Goal: Task Accomplishment & Management: Use online tool/utility

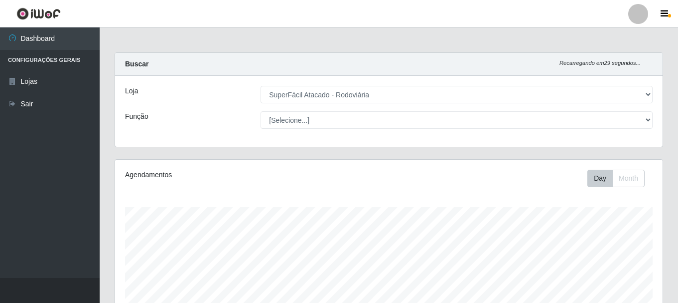
select select "400"
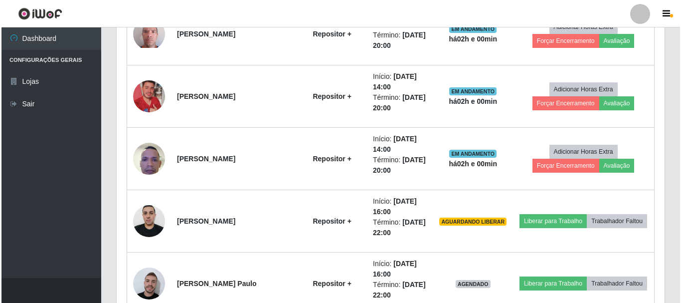
scroll to position [581, 0]
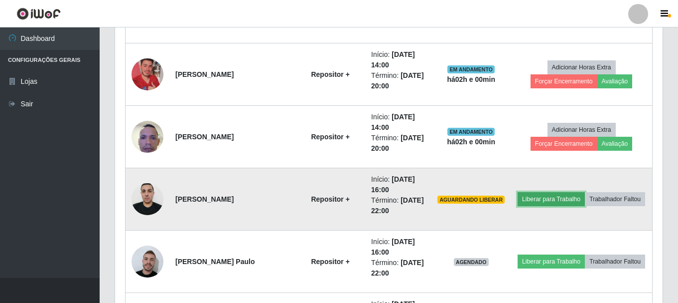
click at [559, 197] on button "Liberar para Trabalho" at bounding box center [551, 199] width 67 height 14
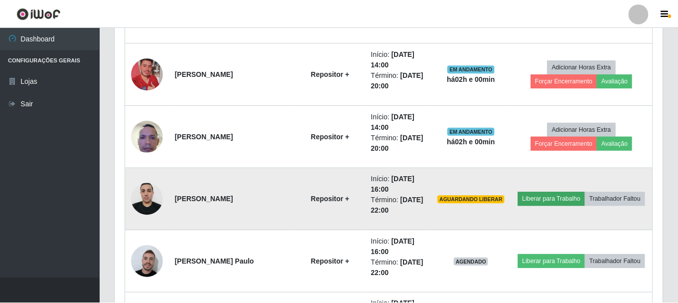
scroll to position [207, 543]
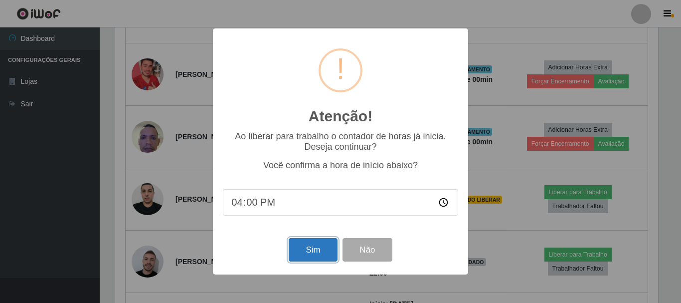
click at [329, 247] on button "Sim" at bounding box center [313, 249] width 48 height 23
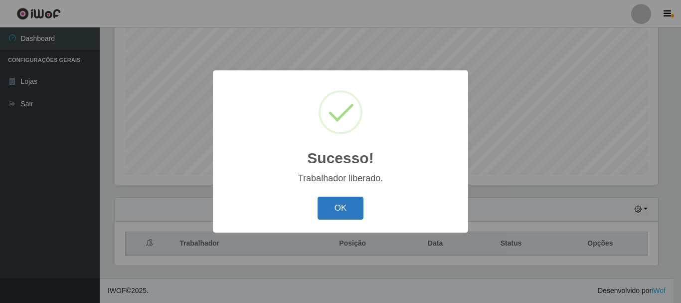
click at [346, 207] on button "OK" at bounding box center [341, 207] width 46 height 23
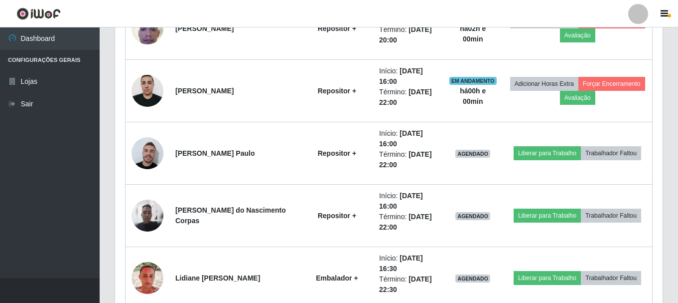
scroll to position [680, 0]
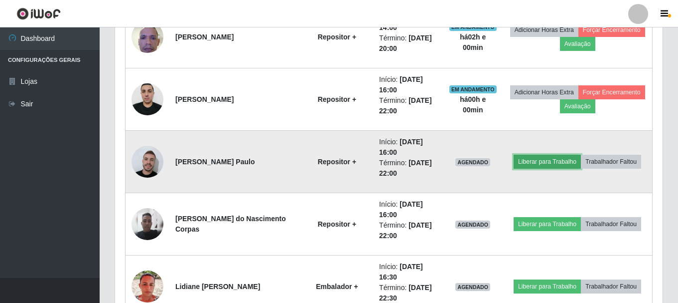
click at [533, 158] on button "Liberar para Trabalho" at bounding box center [547, 162] width 67 height 14
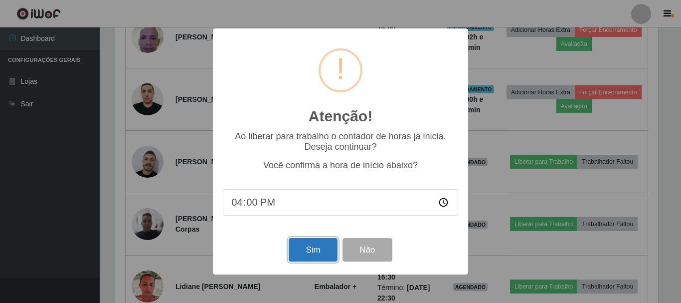
click at [321, 253] on button "Sim" at bounding box center [313, 249] width 48 height 23
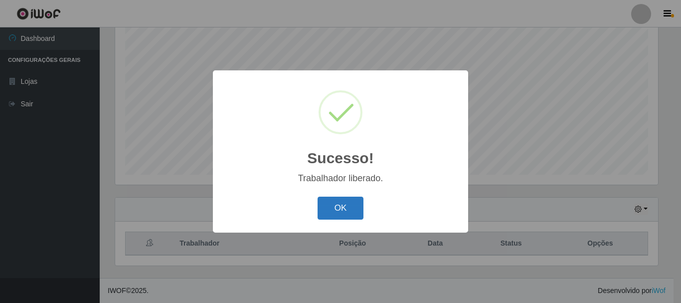
click at [328, 210] on button "OK" at bounding box center [341, 207] width 46 height 23
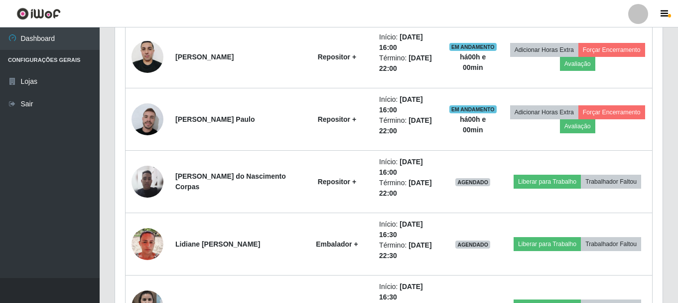
scroll to position [780, 0]
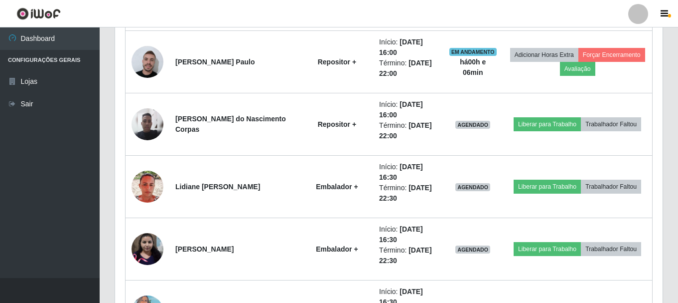
click at [339, 219] on td "Embalador +" at bounding box center [337, 249] width 72 height 62
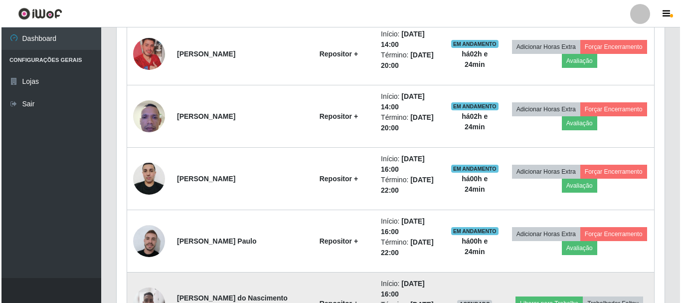
scroll to position [581, 0]
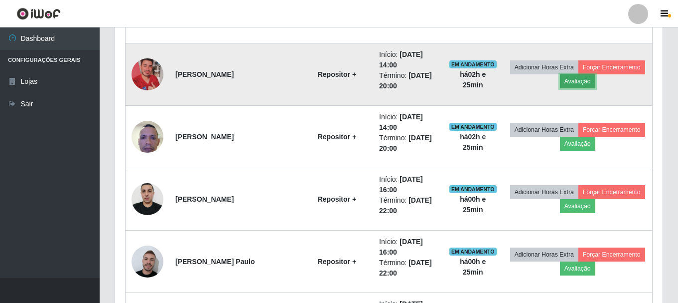
click at [573, 75] on button "Avaliação" at bounding box center [577, 81] width 35 height 14
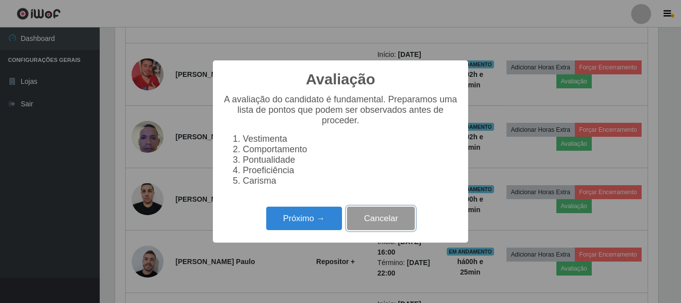
click at [392, 224] on button "Cancelar" at bounding box center [381, 217] width 68 height 23
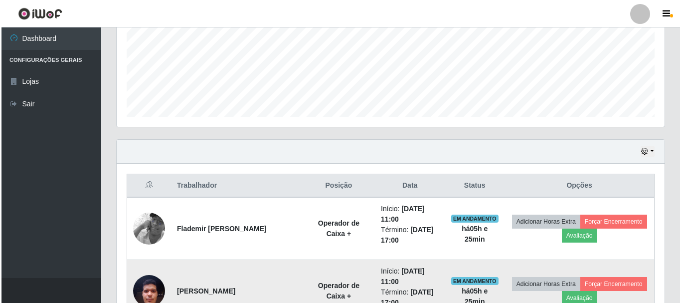
scroll to position [331, 0]
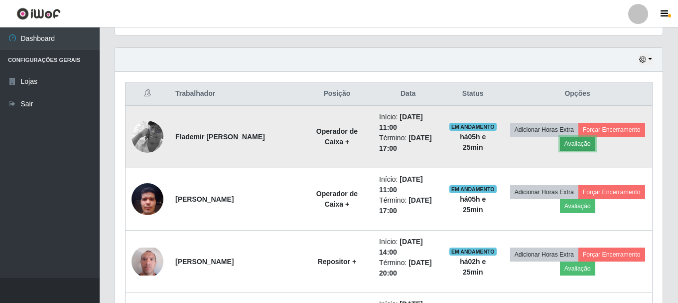
click at [582, 148] on button "Avaliação" at bounding box center [577, 144] width 35 height 14
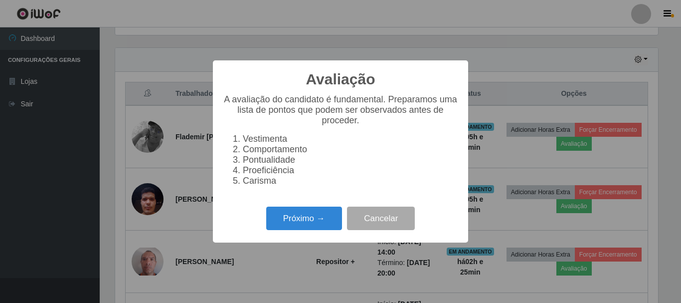
scroll to position [207, 543]
click at [323, 222] on button "Próximo →" at bounding box center [304, 217] width 76 height 23
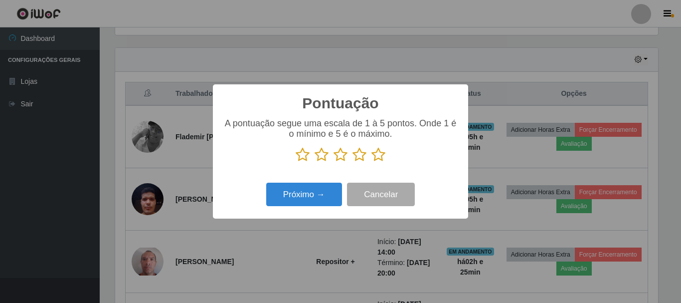
scroll to position [498249, 497913]
click at [376, 156] on icon at bounding box center [378, 154] width 14 height 15
click at [371, 162] on input "radio" at bounding box center [371, 162] width 0 height 0
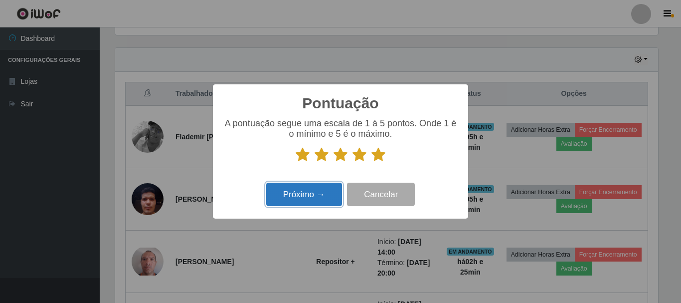
click at [285, 203] on button "Próximo →" at bounding box center [304, 193] width 76 height 23
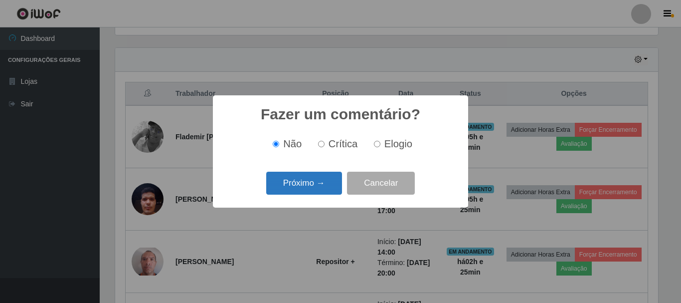
click at [311, 179] on button "Próximo →" at bounding box center [304, 182] width 76 height 23
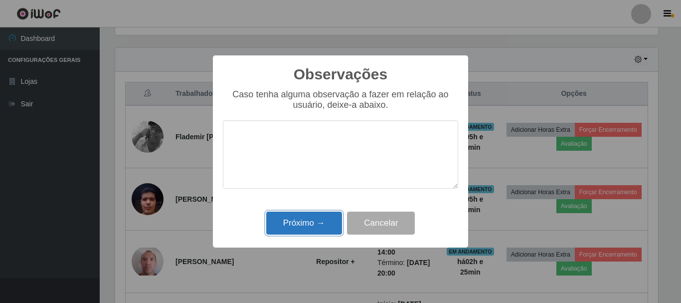
click at [308, 214] on button "Próximo →" at bounding box center [304, 222] width 76 height 23
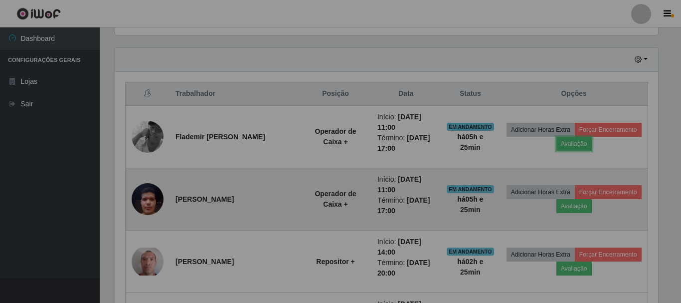
scroll to position [207, 548]
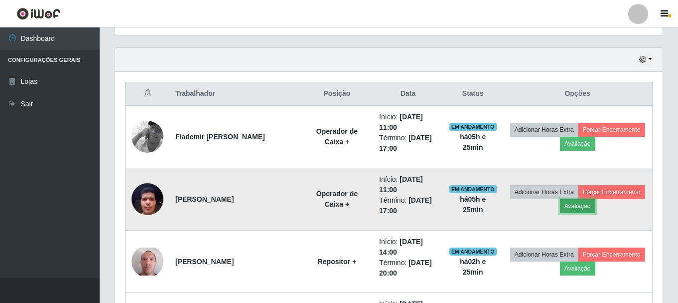
click at [572, 207] on button "Avaliação" at bounding box center [577, 206] width 35 height 14
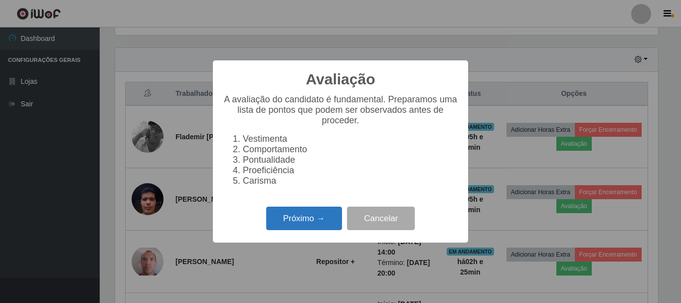
click at [290, 220] on button "Próximo →" at bounding box center [304, 217] width 76 height 23
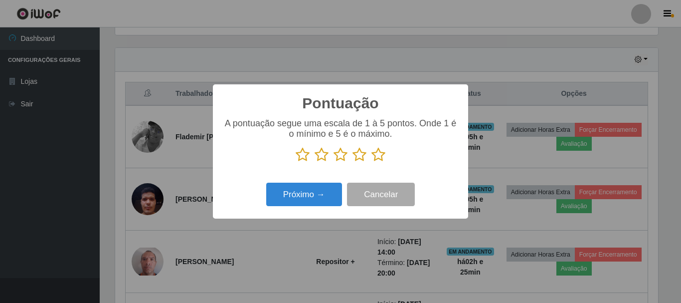
click at [376, 156] on icon at bounding box center [378, 154] width 14 height 15
click at [371, 162] on input "radio" at bounding box center [371, 162] width 0 height 0
click at [304, 208] on div "Próximo → Cancelar" at bounding box center [340, 194] width 235 height 28
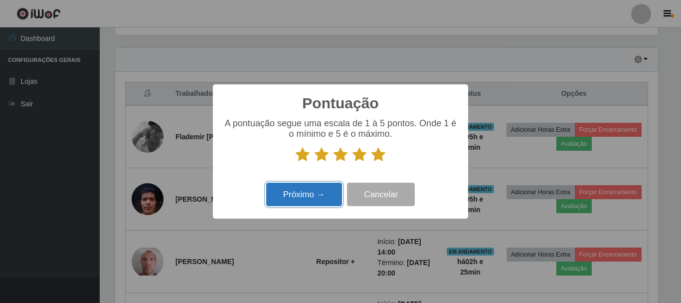
click at [307, 198] on button "Próximo →" at bounding box center [304, 193] width 76 height 23
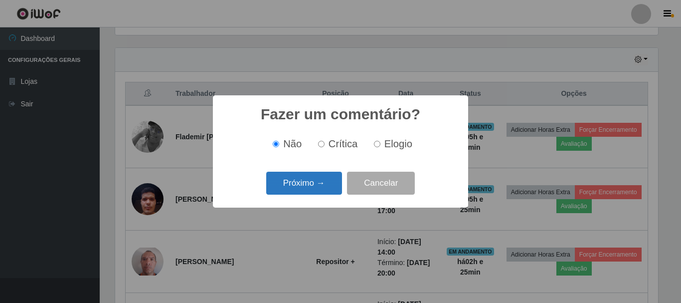
click at [313, 185] on button "Próximo →" at bounding box center [304, 182] width 76 height 23
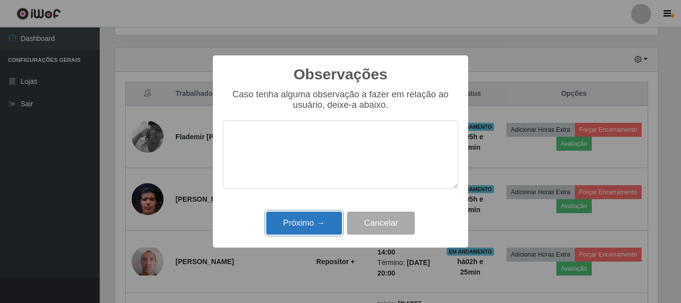
click at [307, 220] on button "Próximo →" at bounding box center [304, 222] width 76 height 23
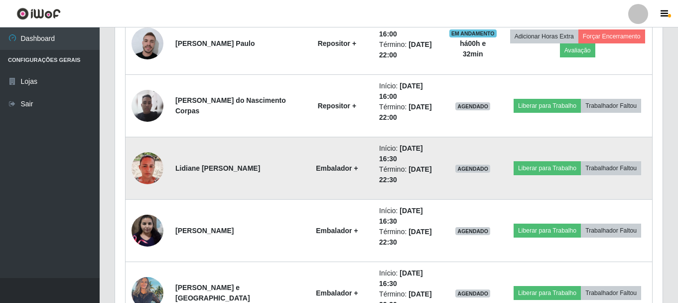
scroll to position [798, 0]
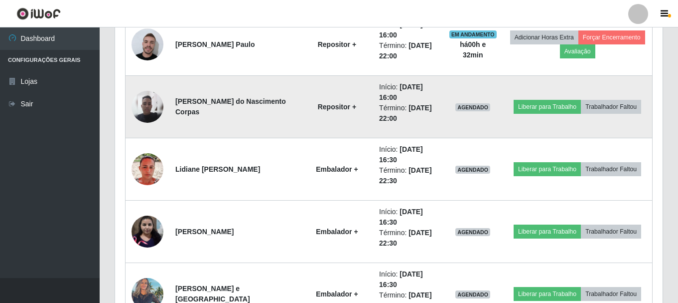
click at [152, 109] on img at bounding box center [148, 107] width 32 height 32
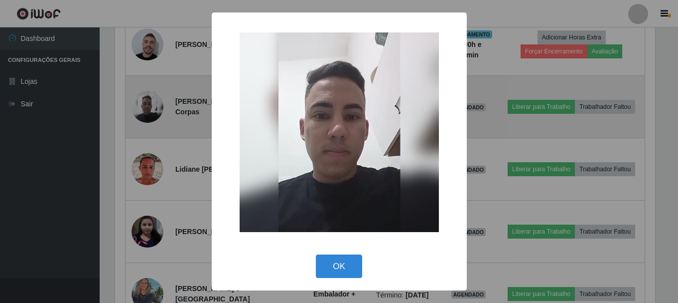
scroll to position [207, 543]
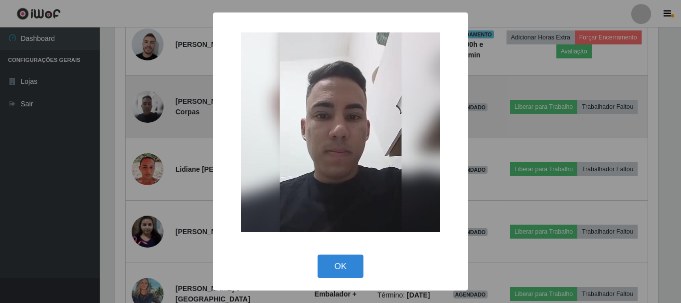
click at [152, 109] on div "× OK Cancel" at bounding box center [340, 151] width 681 height 303
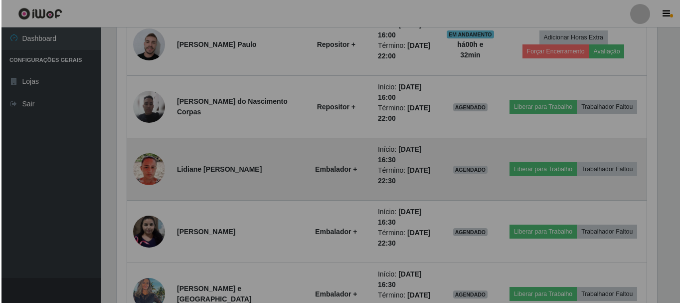
scroll to position [207, 548]
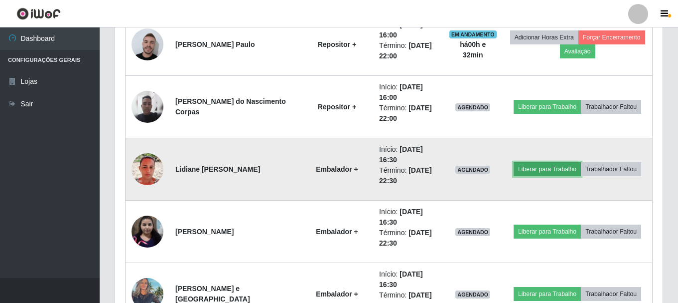
click at [563, 166] on button "Liberar para Trabalho" at bounding box center [547, 169] width 67 height 14
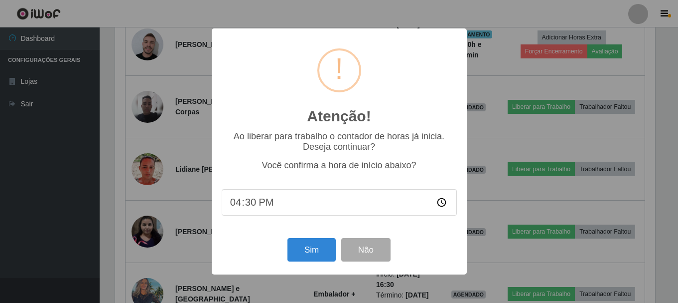
scroll to position [207, 543]
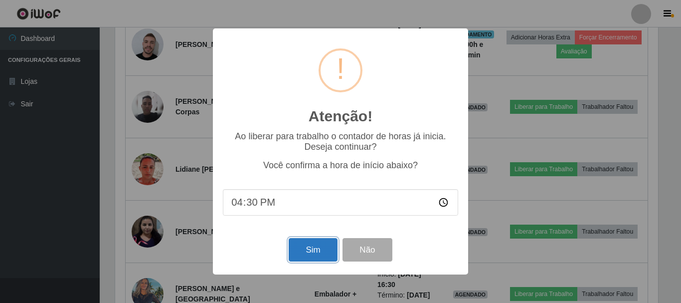
click at [320, 244] on button "Sim" at bounding box center [313, 249] width 48 height 23
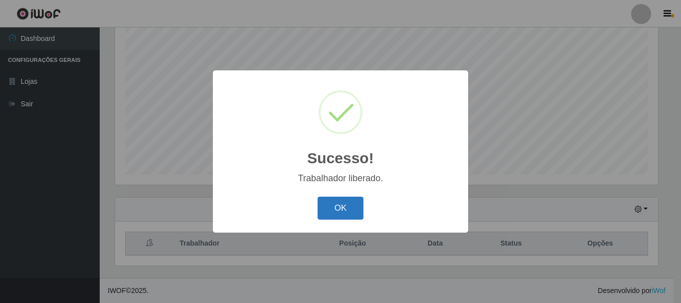
click at [333, 207] on button "OK" at bounding box center [341, 207] width 46 height 23
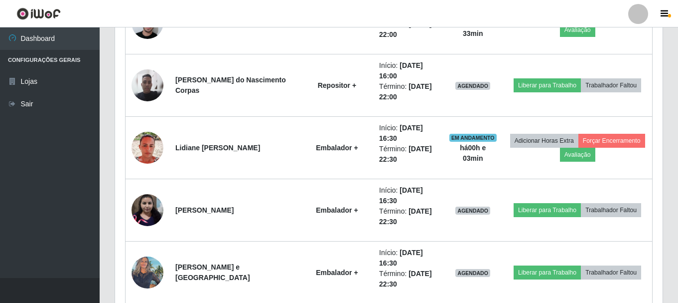
scroll to position [880, 0]
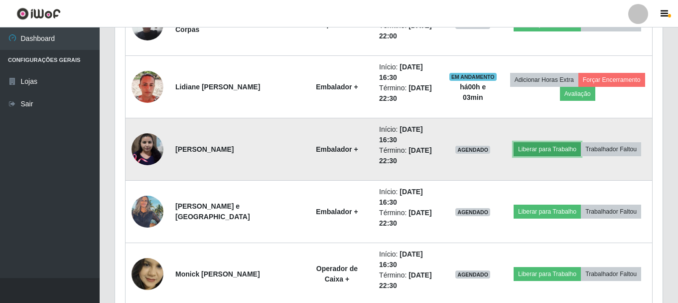
click at [539, 149] on button "Liberar para Trabalho" at bounding box center [547, 149] width 67 height 14
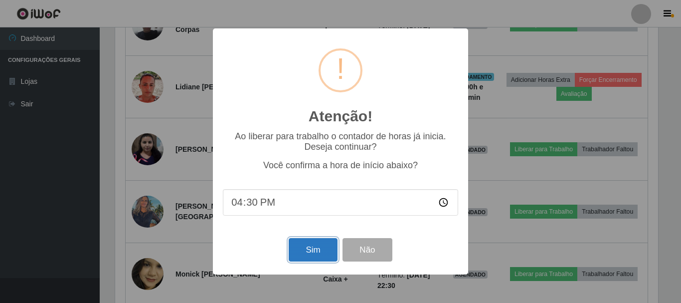
click at [322, 253] on button "Sim" at bounding box center [313, 249] width 48 height 23
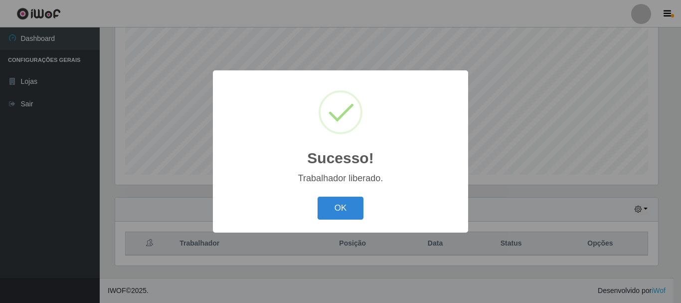
click at [336, 216] on button "OK" at bounding box center [341, 207] width 46 height 23
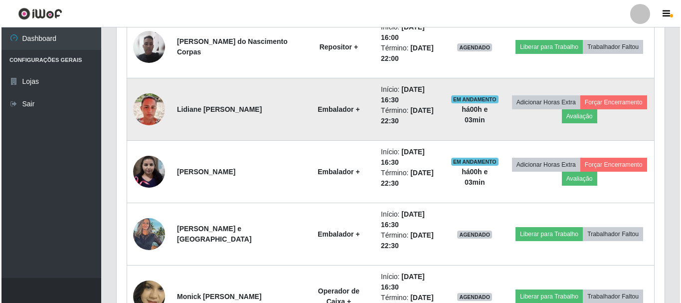
scroll to position [880, 0]
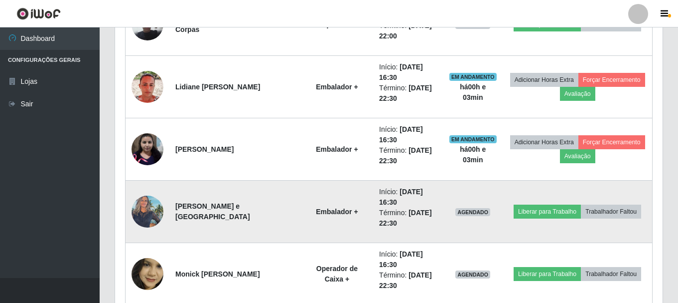
click at [161, 203] on img at bounding box center [148, 211] width 32 height 42
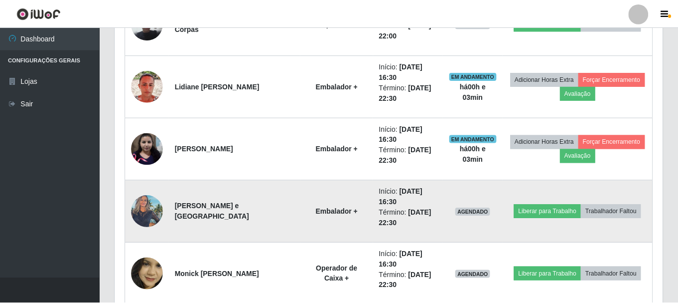
scroll to position [207, 543]
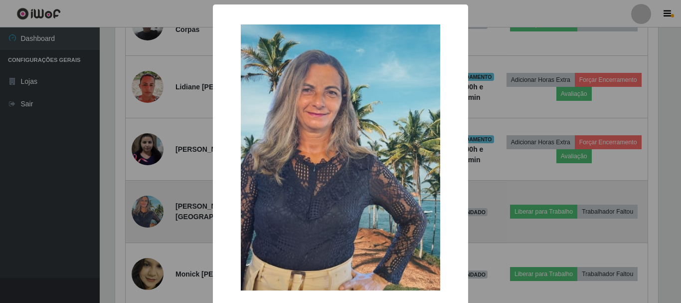
click at [161, 203] on div "× OK Cancel" at bounding box center [340, 151] width 681 height 303
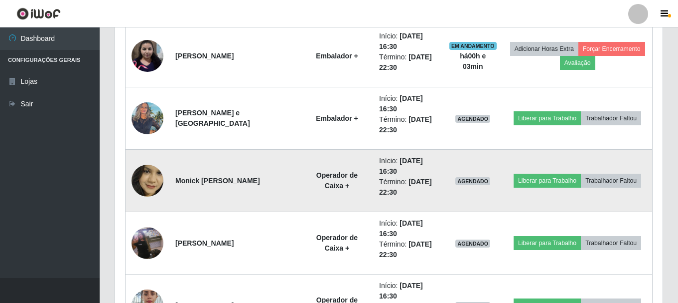
scroll to position [979, 0]
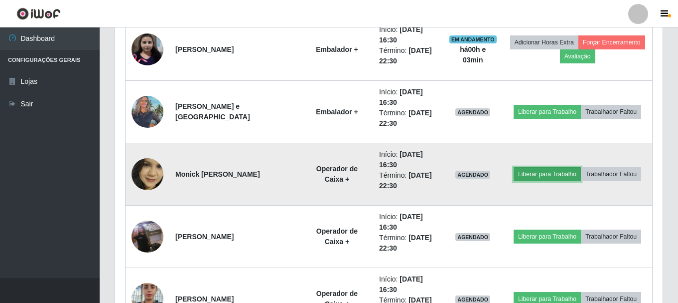
click at [534, 168] on button "Liberar para Trabalho" at bounding box center [547, 174] width 67 height 14
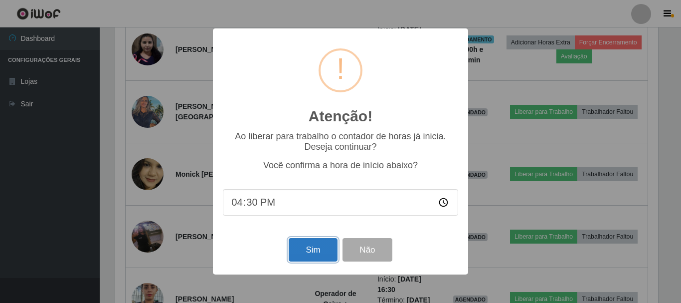
click at [302, 248] on button "Sim" at bounding box center [313, 249] width 48 height 23
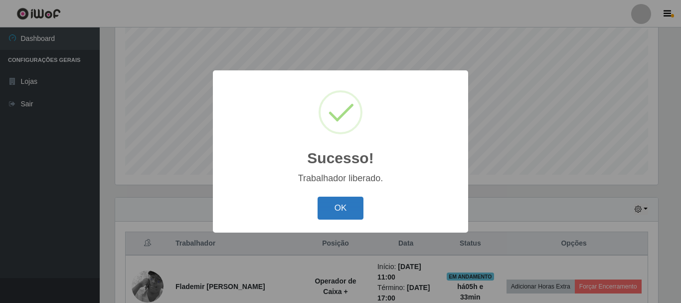
click at [347, 215] on button "OK" at bounding box center [341, 207] width 46 height 23
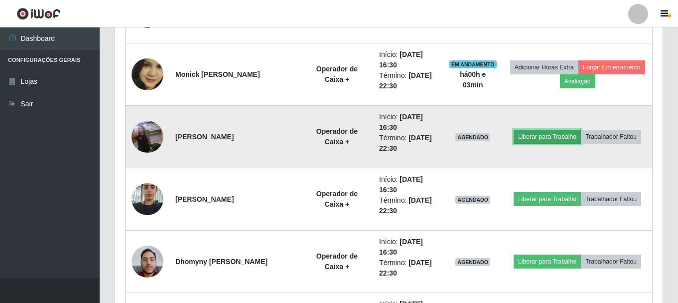
click at [539, 141] on button "Liberar para Trabalho" at bounding box center [547, 137] width 67 height 14
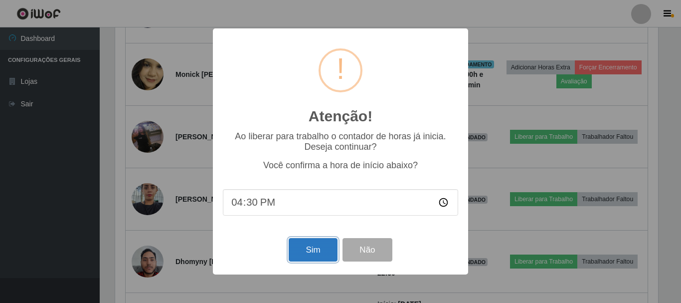
click at [324, 250] on button "Sim" at bounding box center [313, 249] width 48 height 23
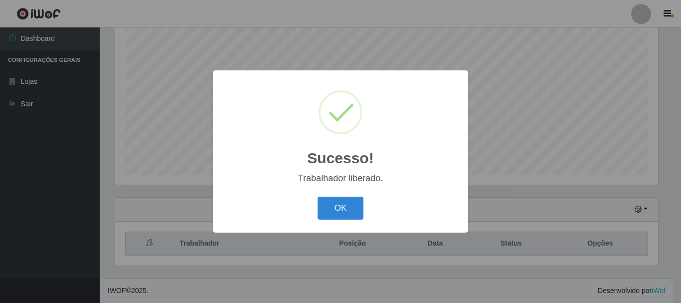
click at [343, 224] on div "Sucesso! × Trabalhador liberado. OK Cancel" at bounding box center [340, 150] width 255 height 161
click at [340, 209] on button "OK" at bounding box center [341, 207] width 46 height 23
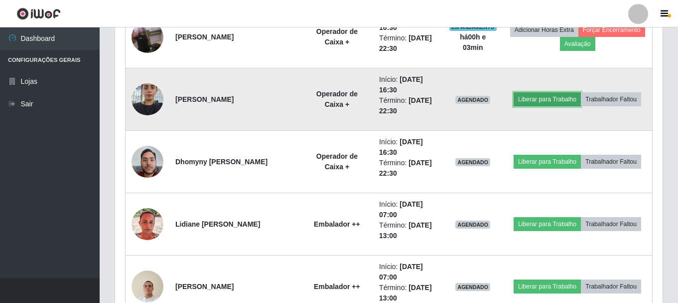
click at [532, 101] on button "Liberar para Trabalho" at bounding box center [547, 99] width 67 height 14
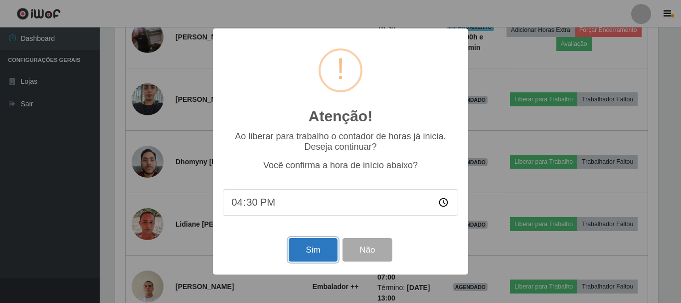
click at [309, 258] on button "Sim" at bounding box center [313, 249] width 48 height 23
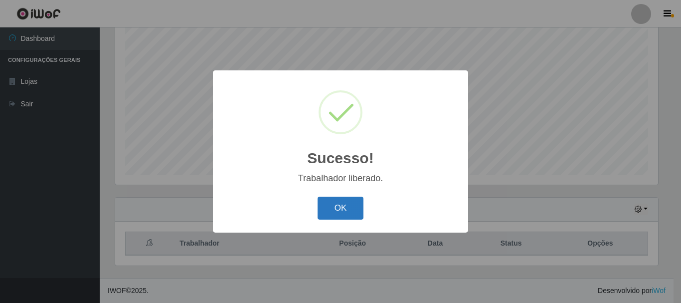
click at [340, 200] on button "OK" at bounding box center [341, 207] width 46 height 23
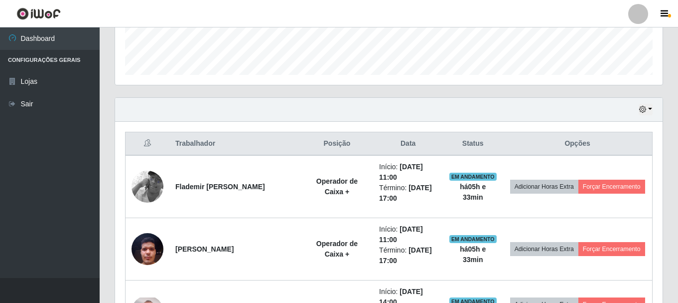
click at [654, 109] on div "Hoje 1 dia 3 dias 1 Semana Não encerrados" at bounding box center [389, 110] width 548 height 24
click at [645, 110] on icon "button" at bounding box center [643, 109] width 7 height 7
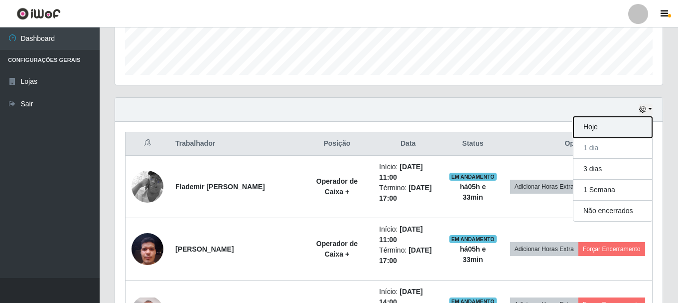
click at [609, 132] on button "Hoje" at bounding box center [613, 127] width 79 height 21
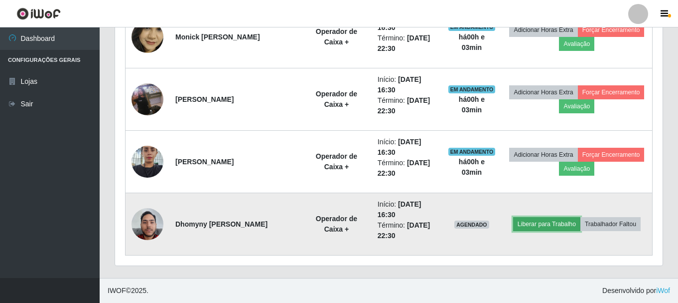
click at [552, 224] on button "Liberar para Trabalho" at bounding box center [546, 224] width 67 height 14
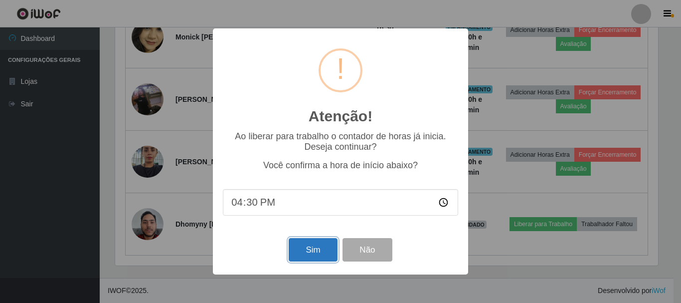
click at [327, 244] on button "Sim" at bounding box center [313, 249] width 48 height 23
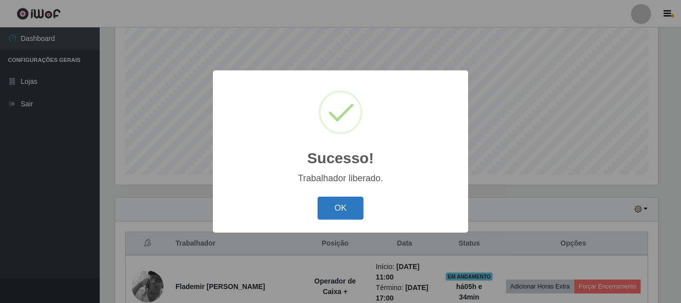
click at [353, 214] on button "OK" at bounding box center [341, 207] width 46 height 23
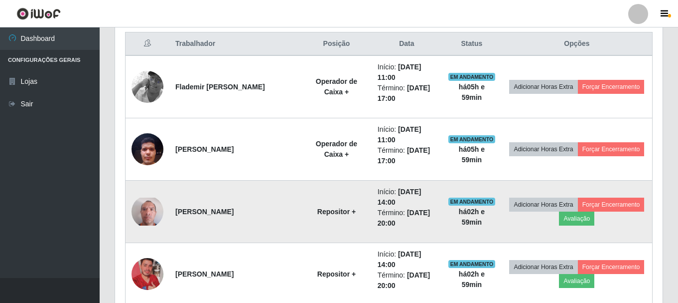
scroll to position [331, 0]
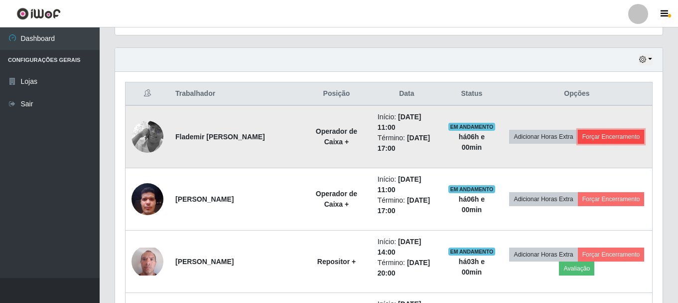
click at [600, 132] on button "Forçar Encerramento" at bounding box center [611, 137] width 67 height 14
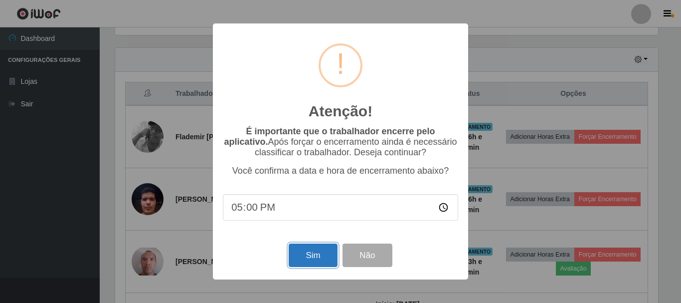
click at [301, 255] on button "Sim" at bounding box center [313, 254] width 48 height 23
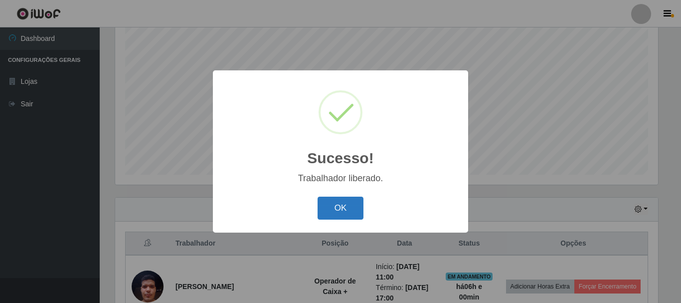
click at [337, 207] on button "OK" at bounding box center [341, 207] width 46 height 23
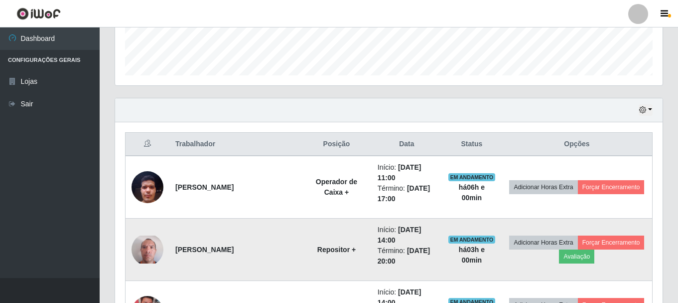
scroll to position [331, 0]
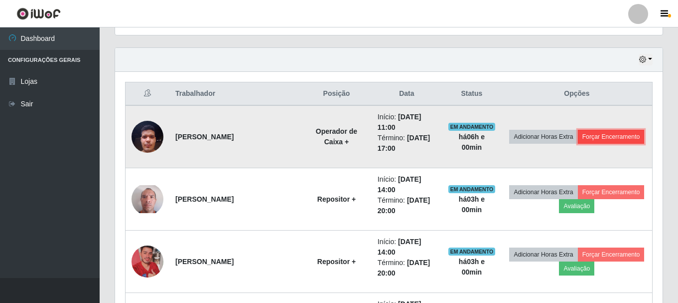
click at [601, 134] on button "Forçar Encerramento" at bounding box center [611, 137] width 67 height 14
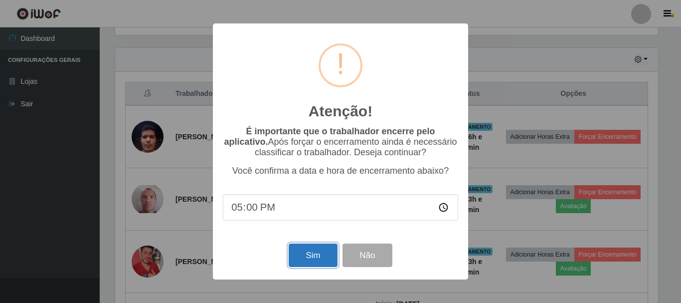
click at [316, 261] on button "Sim" at bounding box center [313, 254] width 48 height 23
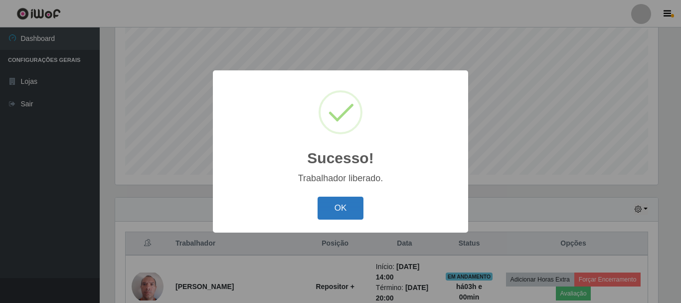
click at [334, 199] on button "OK" at bounding box center [341, 207] width 46 height 23
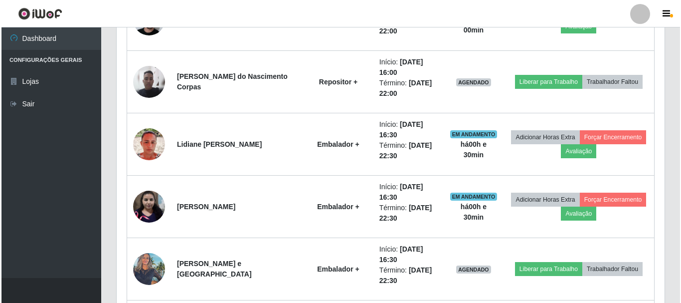
scroll to position [680, 0]
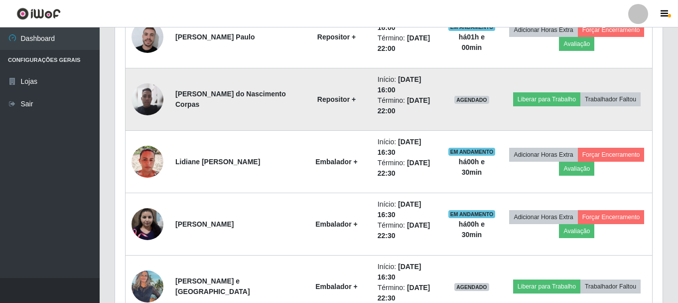
click at [146, 94] on img at bounding box center [148, 99] width 32 height 32
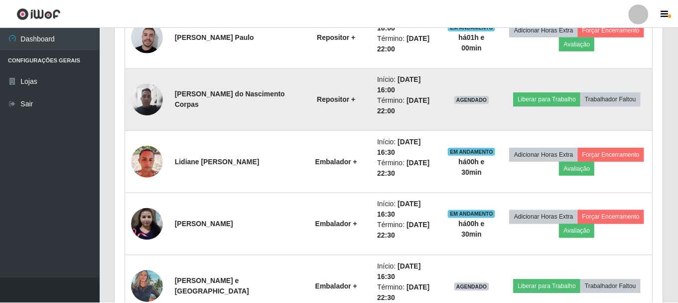
scroll to position [207, 543]
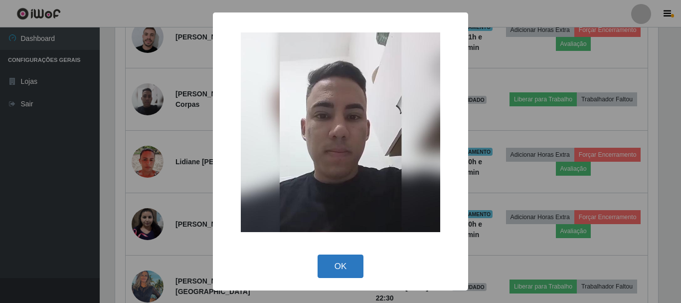
click at [338, 259] on button "OK" at bounding box center [341, 265] width 46 height 23
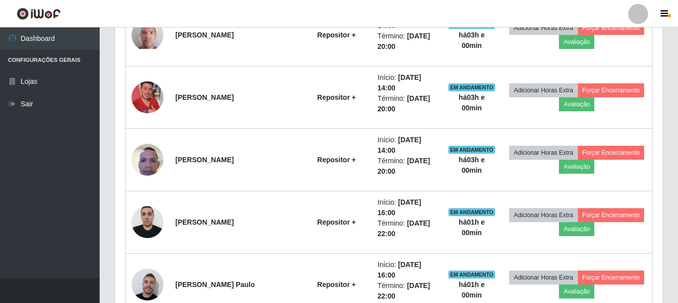
scroll to position [431, 0]
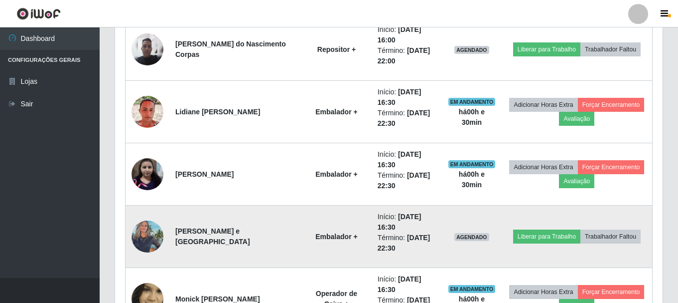
click at [151, 236] on img at bounding box center [148, 236] width 32 height 42
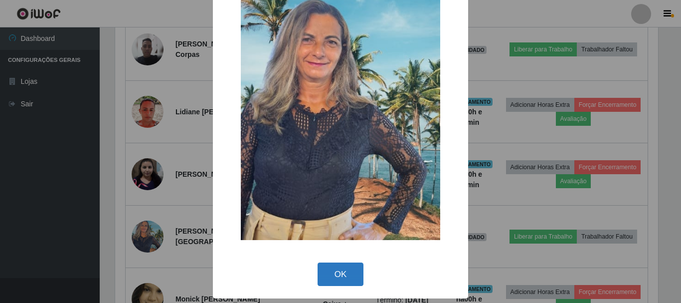
click at [335, 270] on button "OK" at bounding box center [341, 273] width 46 height 23
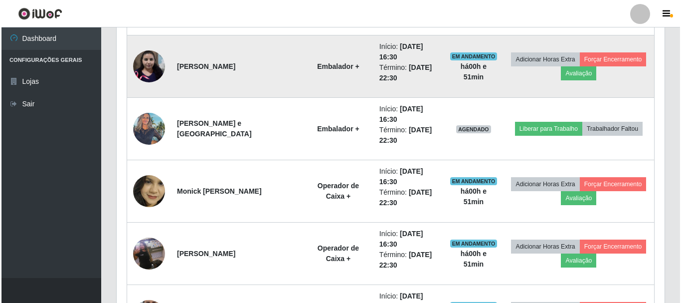
scroll to position [842, 0]
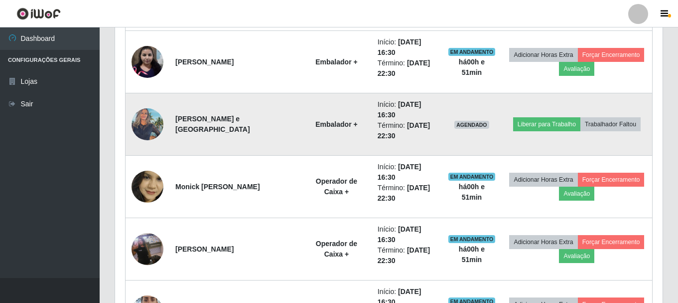
click at [133, 128] on img at bounding box center [148, 124] width 32 height 42
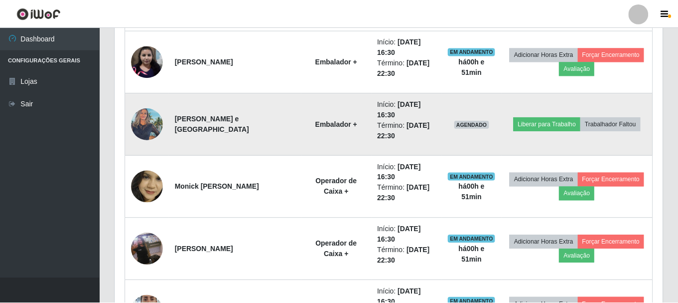
scroll to position [207, 543]
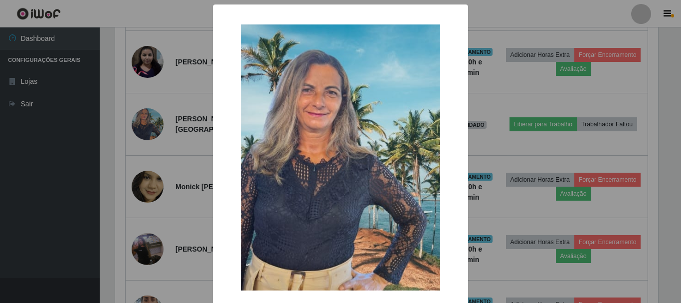
click at [140, 130] on div "× OK Cancel" at bounding box center [340, 151] width 681 height 303
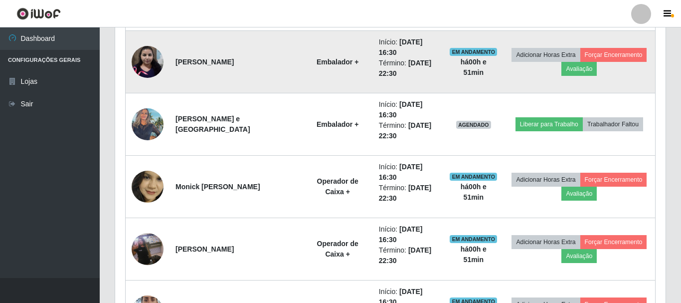
scroll to position [207, 548]
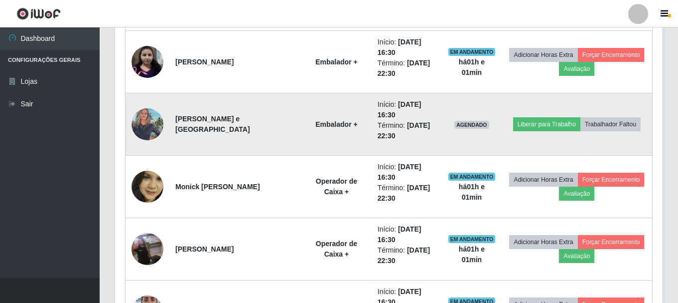
click at [145, 119] on img at bounding box center [148, 124] width 32 height 42
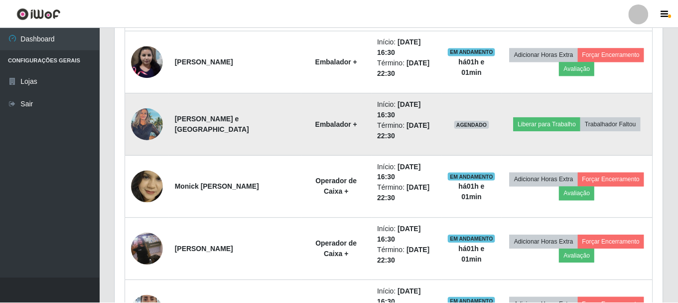
scroll to position [207, 543]
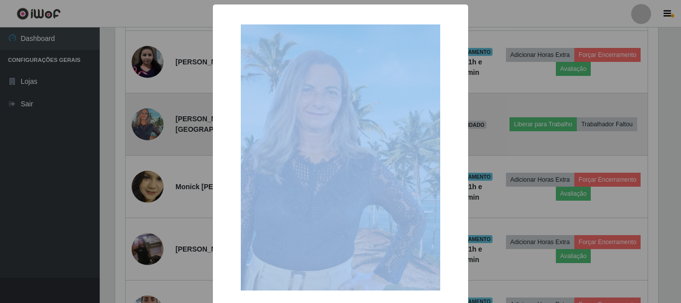
click at [145, 119] on div "× OK Cancel" at bounding box center [340, 151] width 681 height 303
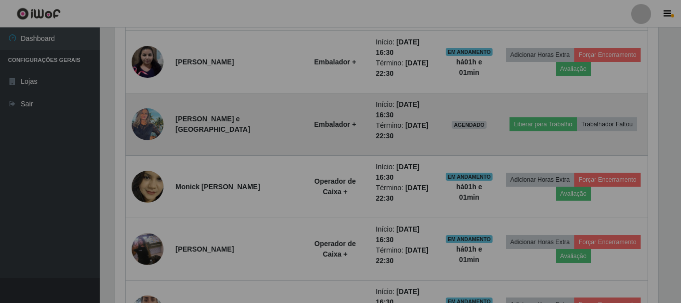
scroll to position [207, 548]
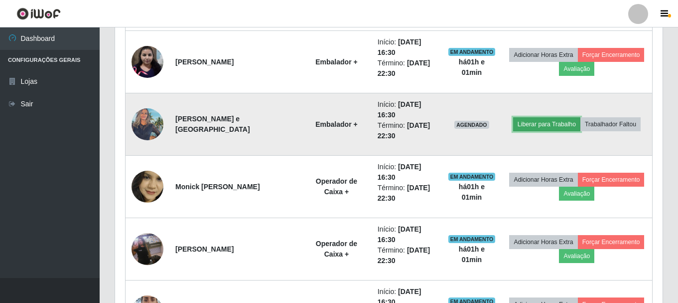
click at [524, 126] on button "Liberar para Trabalho" at bounding box center [546, 124] width 67 height 14
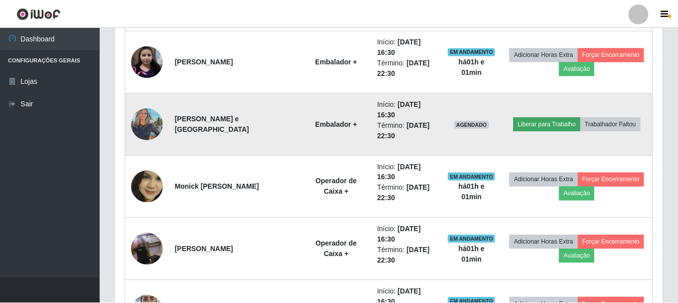
scroll to position [207, 543]
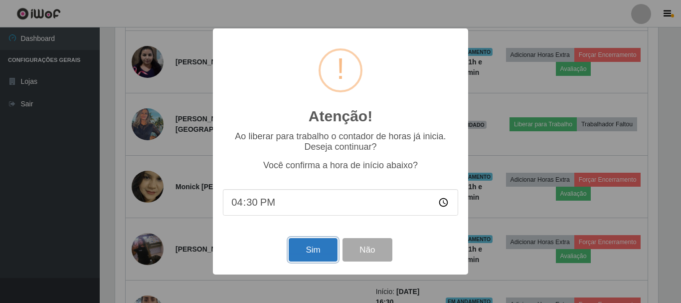
click at [301, 253] on button "Sim" at bounding box center [313, 249] width 48 height 23
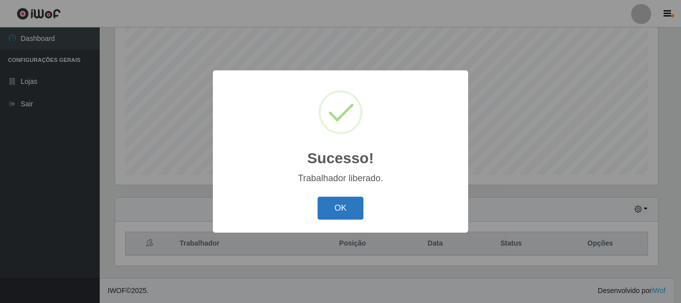
click at [345, 201] on button "OK" at bounding box center [341, 207] width 46 height 23
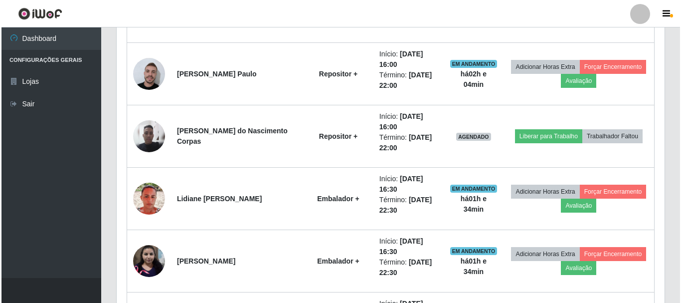
scroll to position [643, 0]
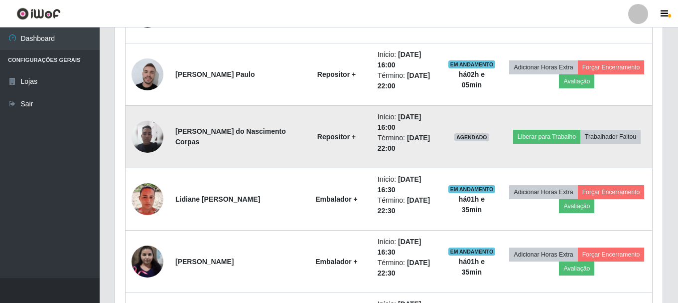
click at [145, 141] on img at bounding box center [148, 137] width 32 height 32
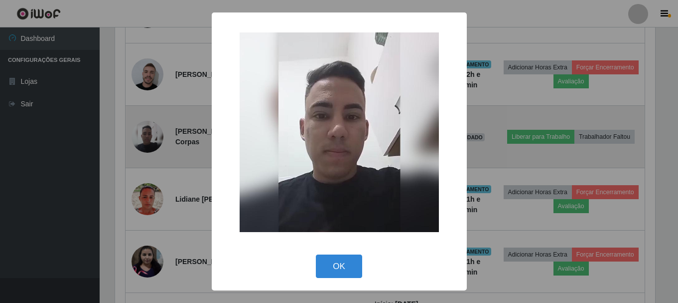
scroll to position [207, 543]
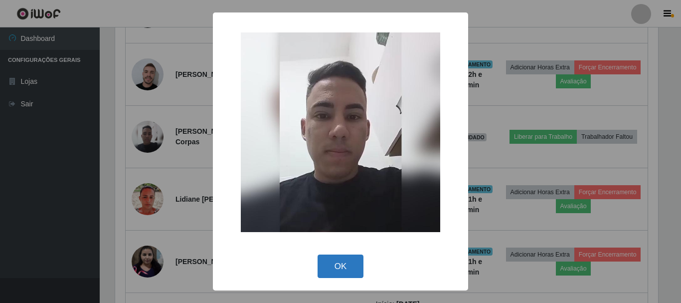
click at [342, 261] on button "OK" at bounding box center [341, 265] width 46 height 23
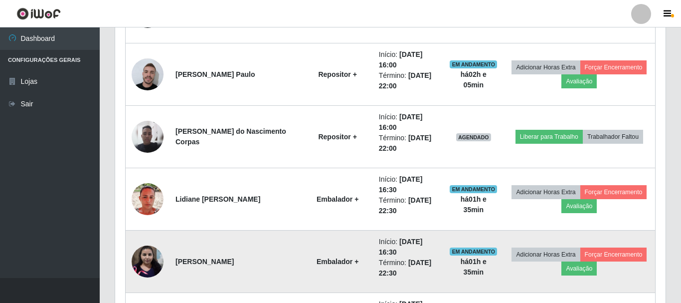
scroll to position [207, 548]
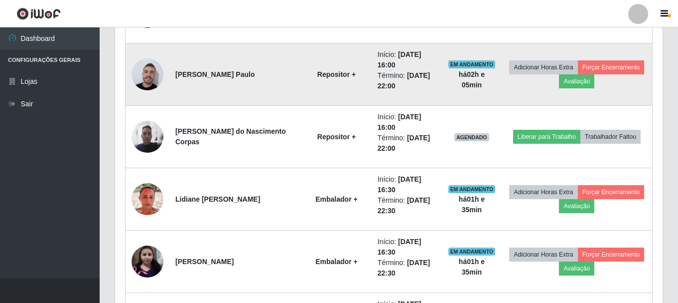
click at [153, 79] on img at bounding box center [148, 74] width 32 height 36
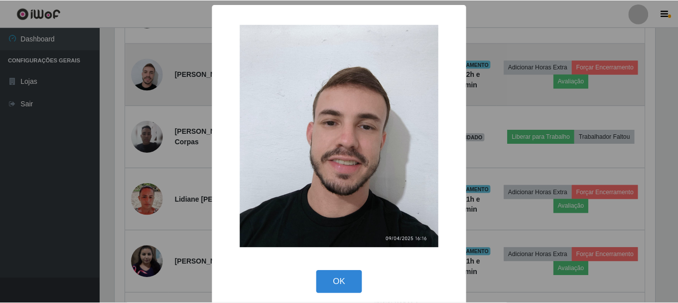
scroll to position [207, 543]
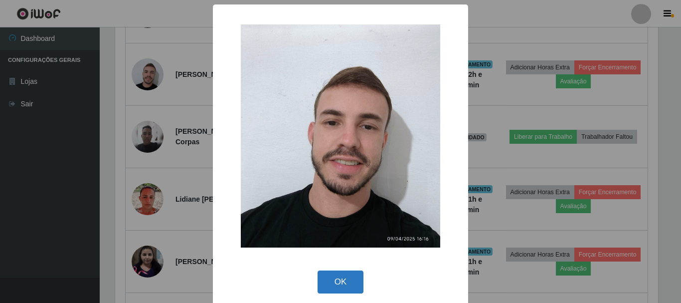
click at [338, 280] on button "OK" at bounding box center [341, 281] width 46 height 23
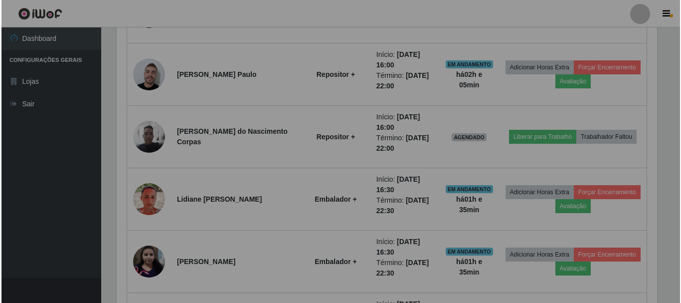
scroll to position [207, 548]
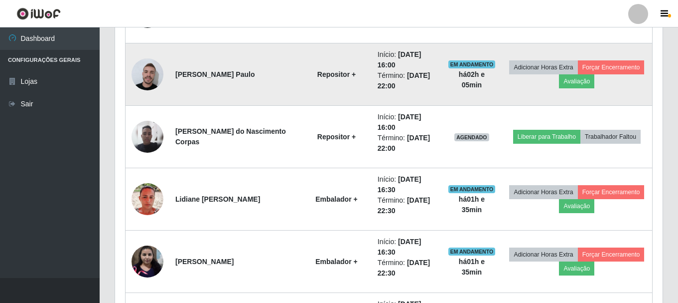
click at [156, 75] on img at bounding box center [148, 74] width 32 height 36
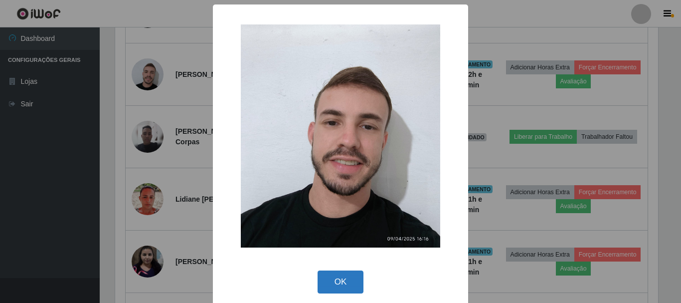
click at [336, 286] on button "OK" at bounding box center [341, 281] width 46 height 23
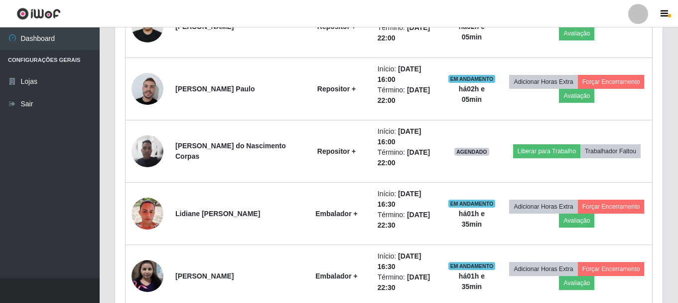
scroll to position [543, 0]
